Goal: Information Seeking & Learning: Compare options

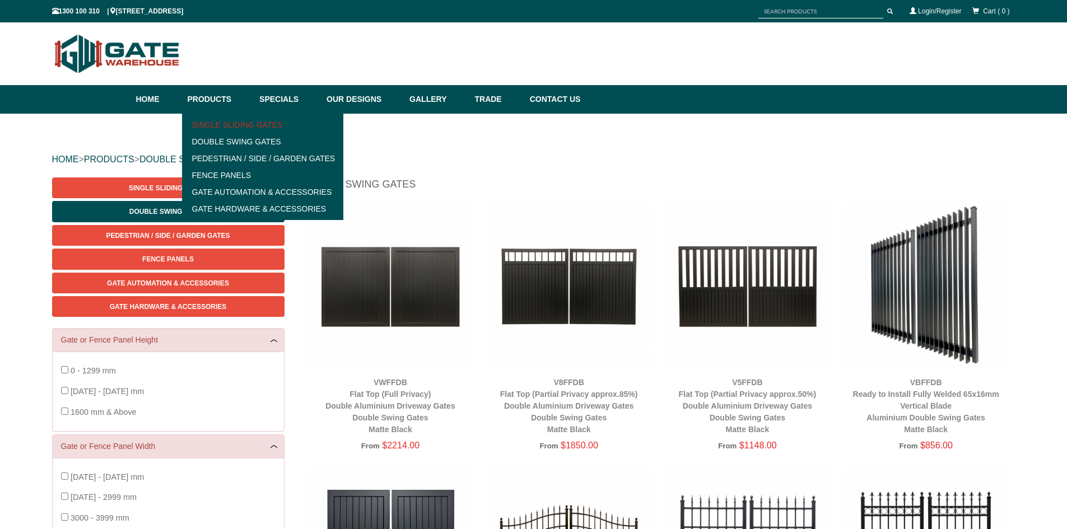
click at [245, 124] on link "Single Sliding Gates" at bounding box center [262, 125] width 155 height 17
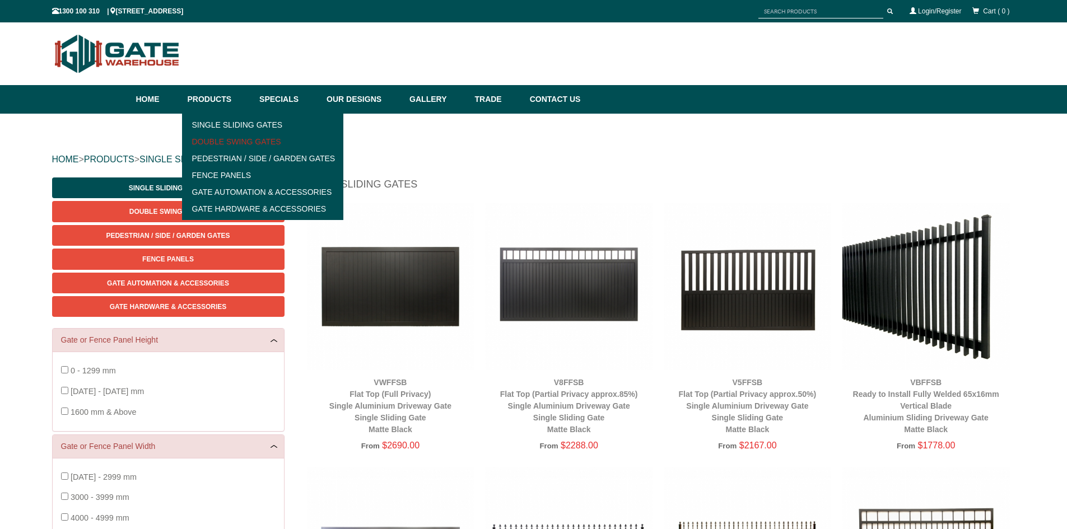
click at [230, 142] on link "Double Swing Gates" at bounding box center [262, 141] width 155 height 17
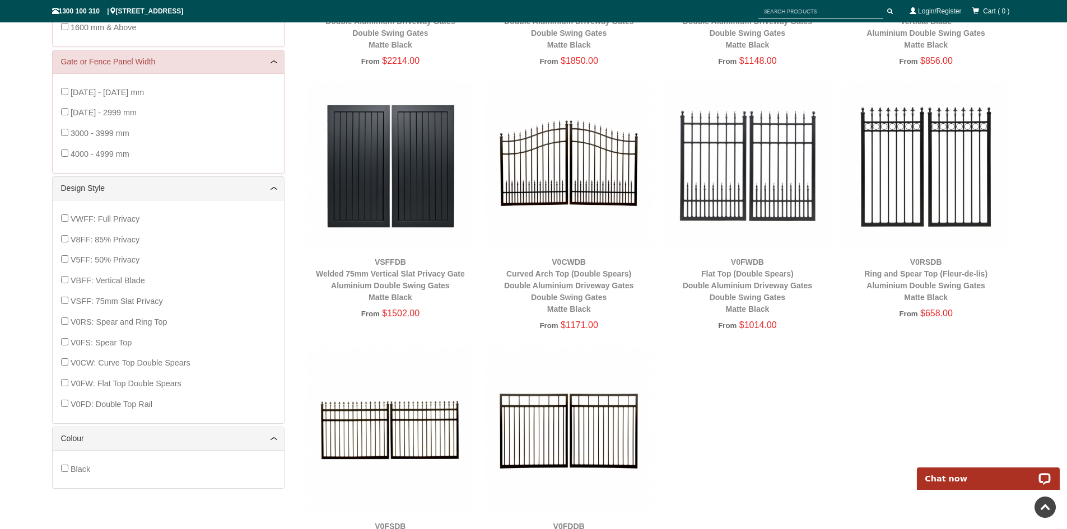
scroll to position [364, 0]
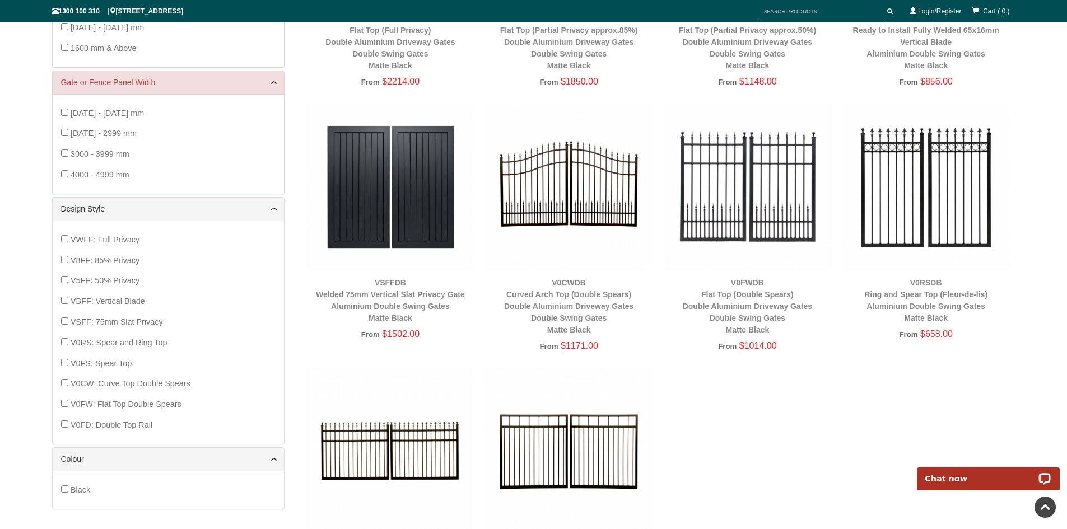
click at [409, 190] on img at bounding box center [391, 187] width 168 height 168
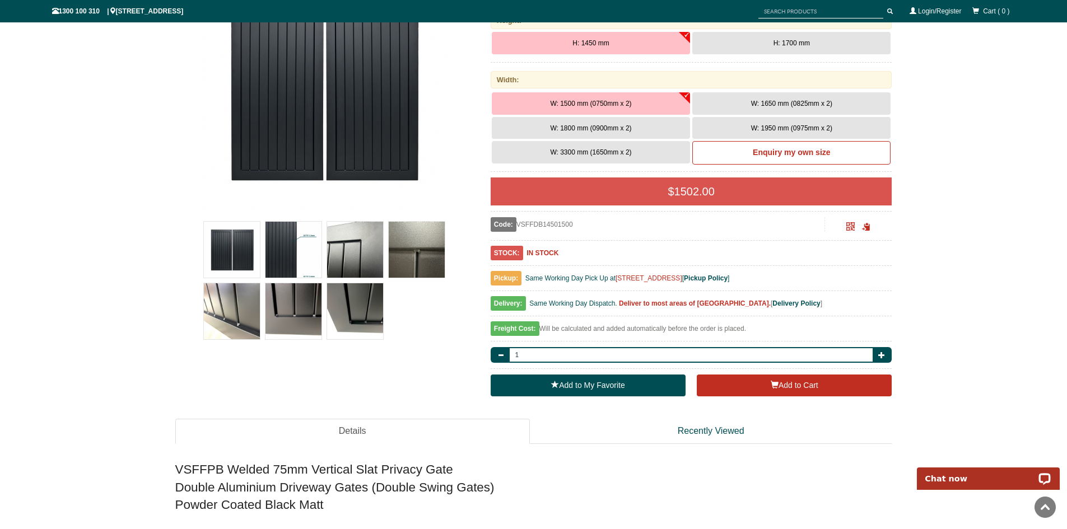
scroll to position [252, 0]
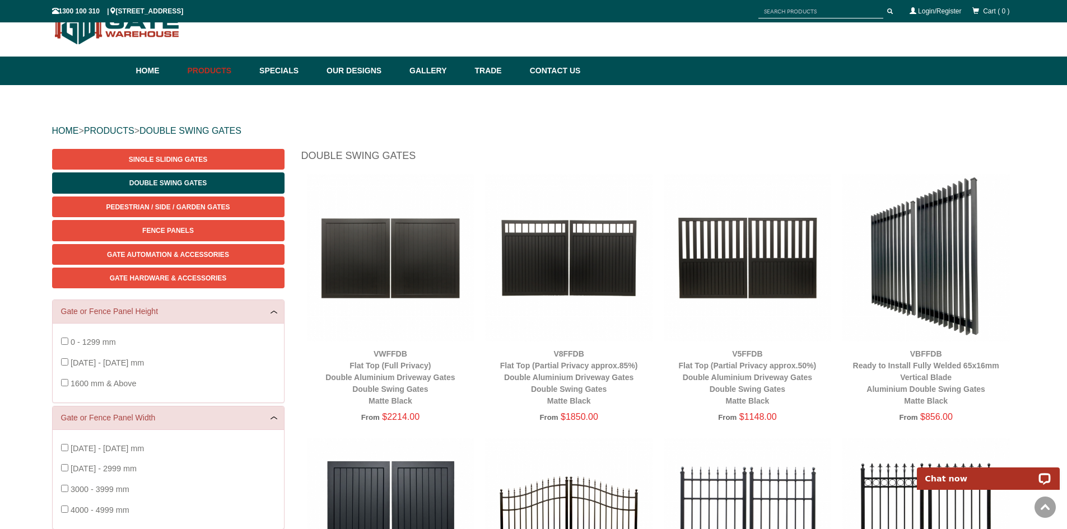
scroll to position [28, 0]
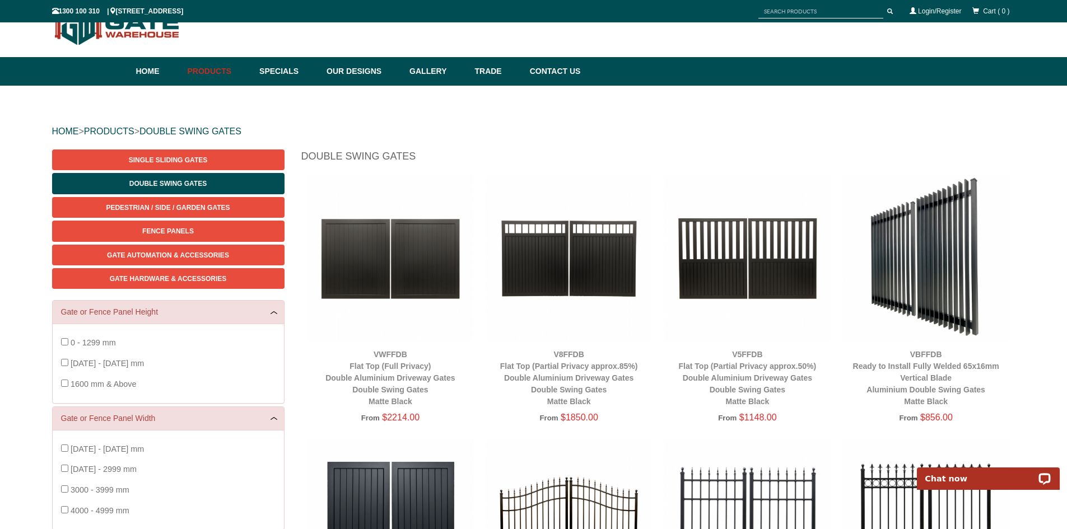
click at [371, 261] on img at bounding box center [391, 259] width 168 height 168
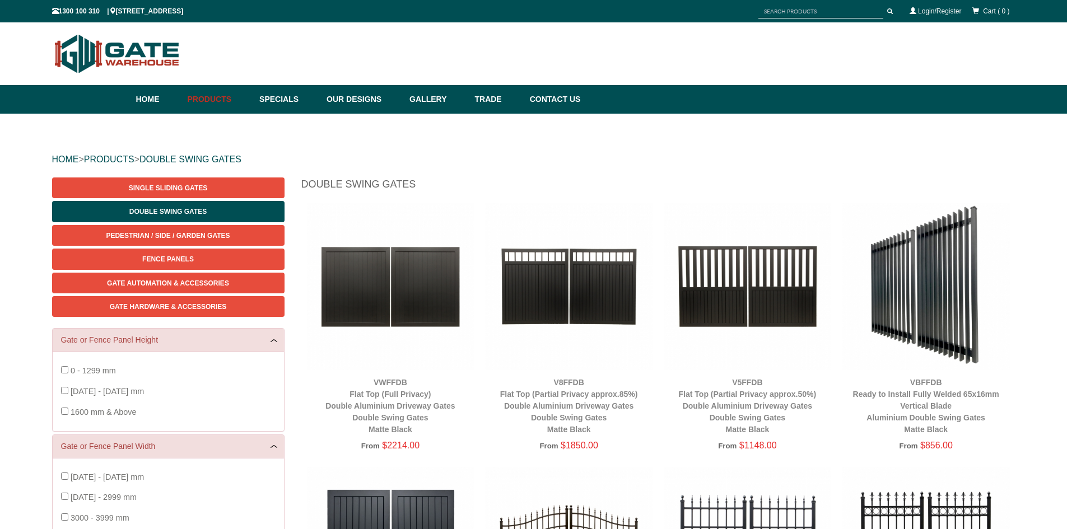
scroll to position [28, 0]
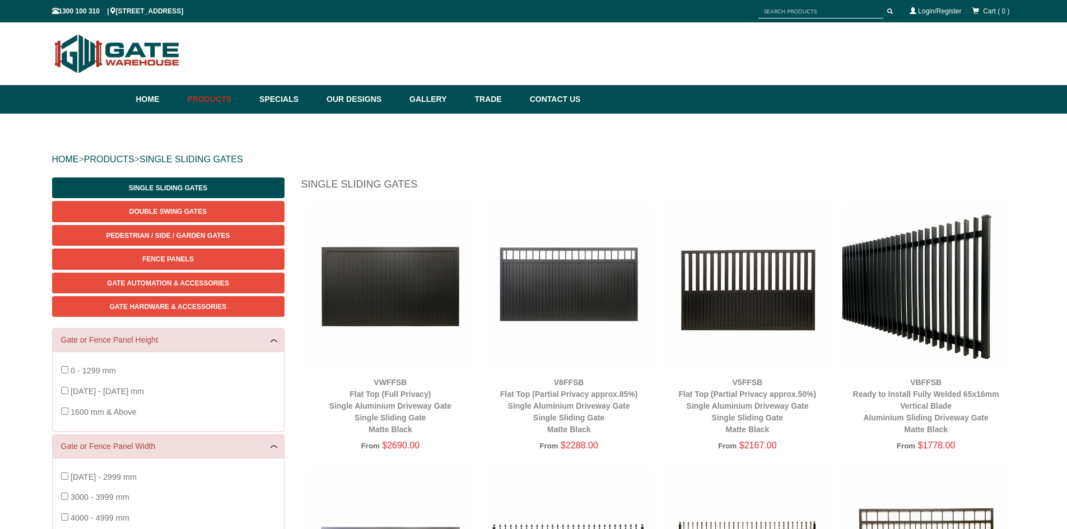
scroll to position [28, 0]
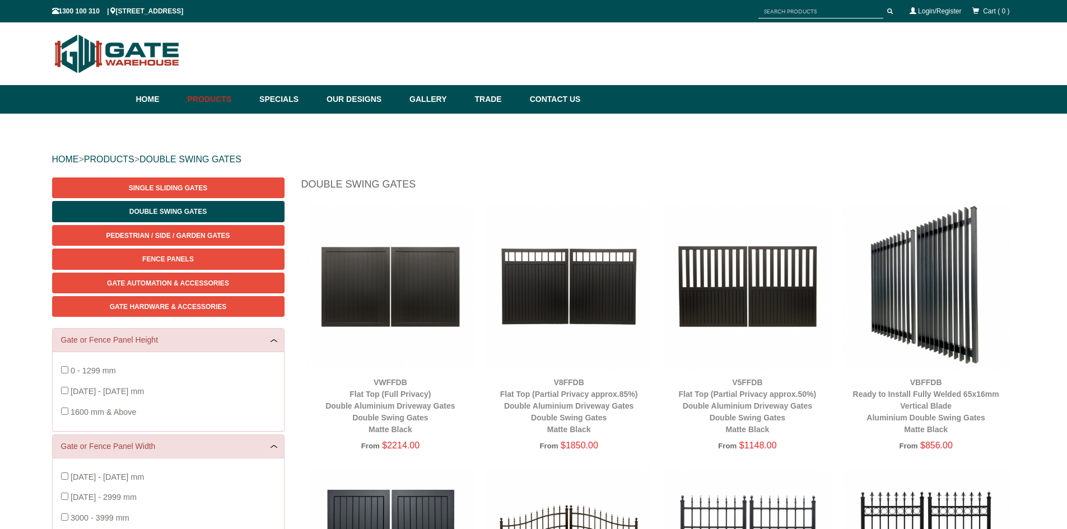
scroll to position [28, 0]
